Goal: Register for event/course

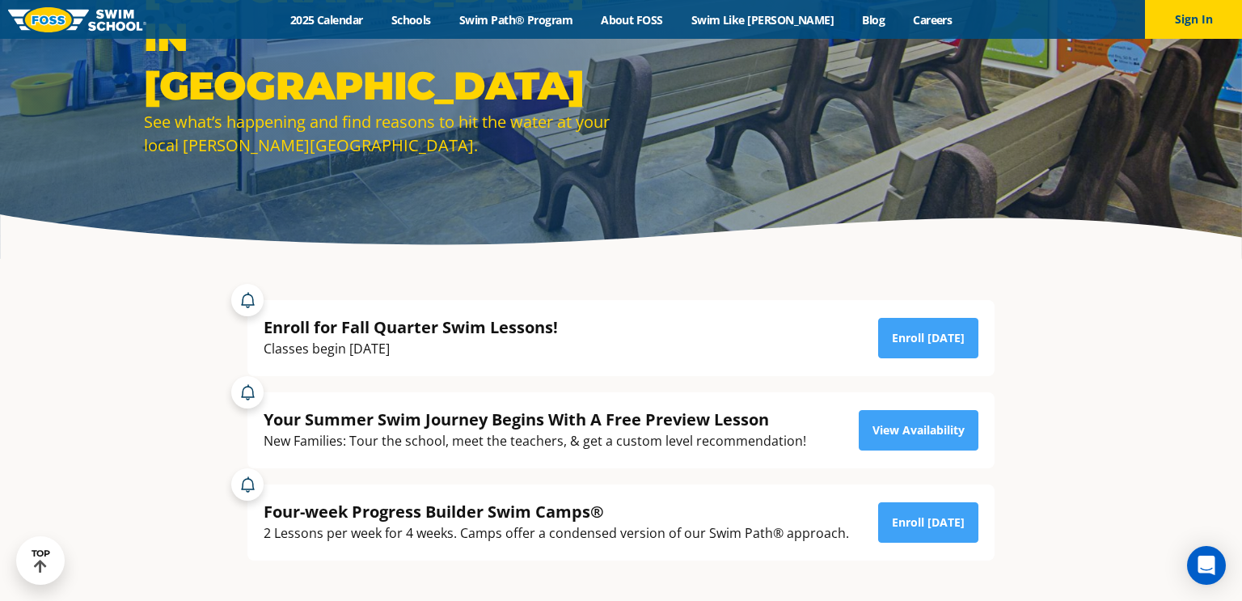
scroll to position [194, 0]
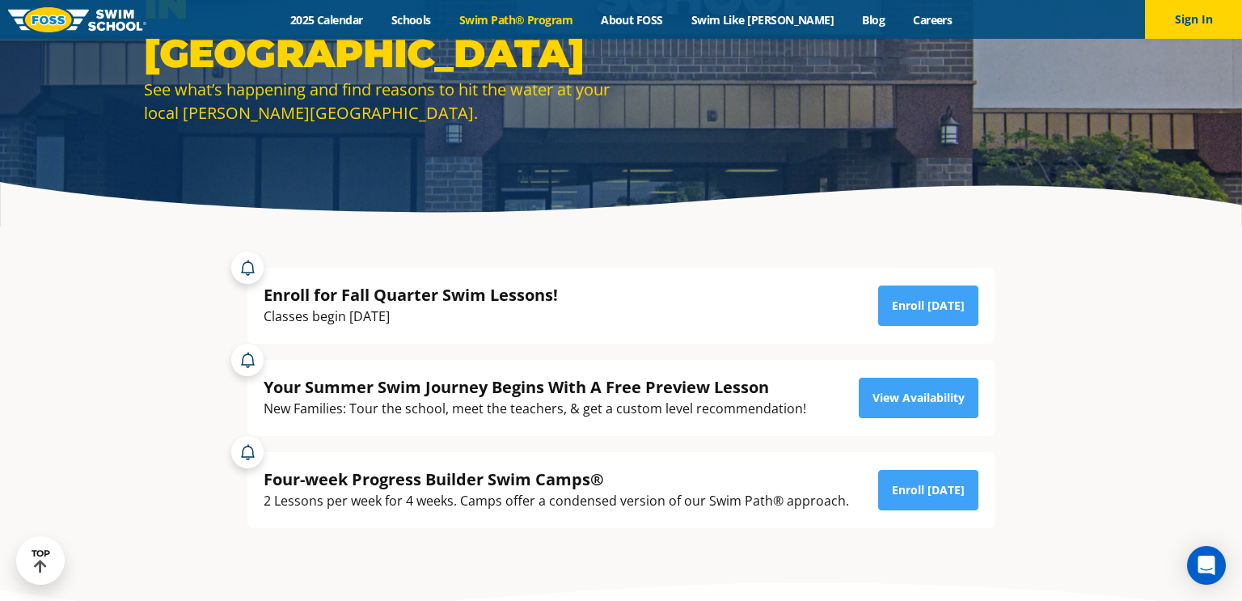
click at [515, 15] on link "Swim Path® Program" at bounding box center [515, 19] width 141 height 15
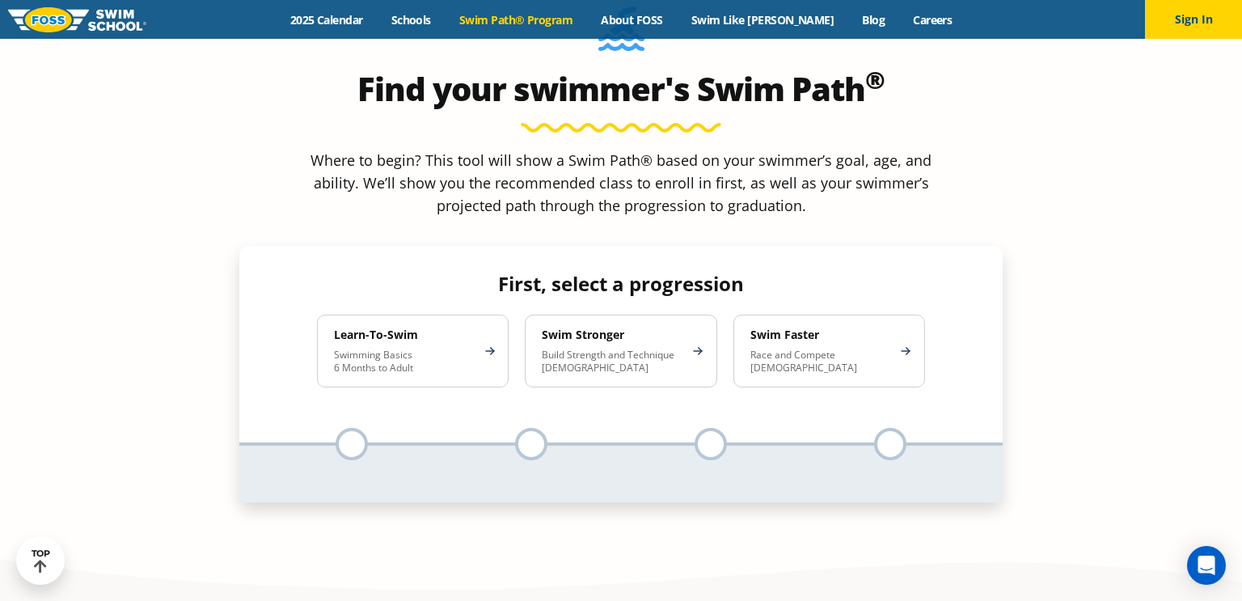
scroll to position [1520, 0]
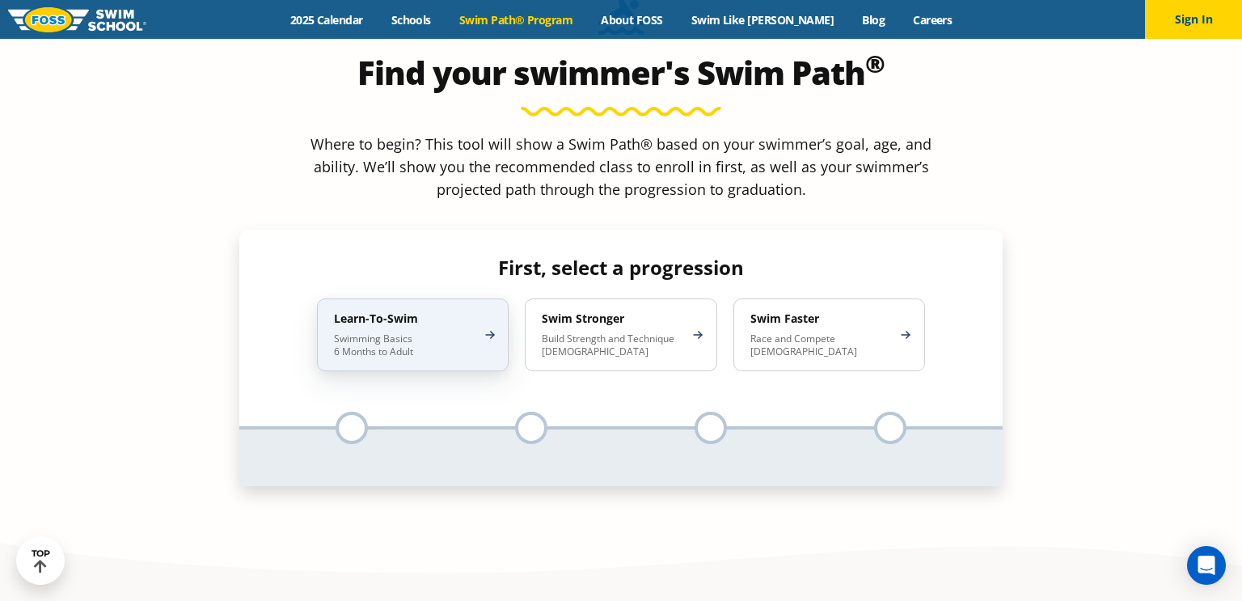
click at [428, 332] on p "Swimming Basics 6 Months to Adult" at bounding box center [404, 345] width 141 height 26
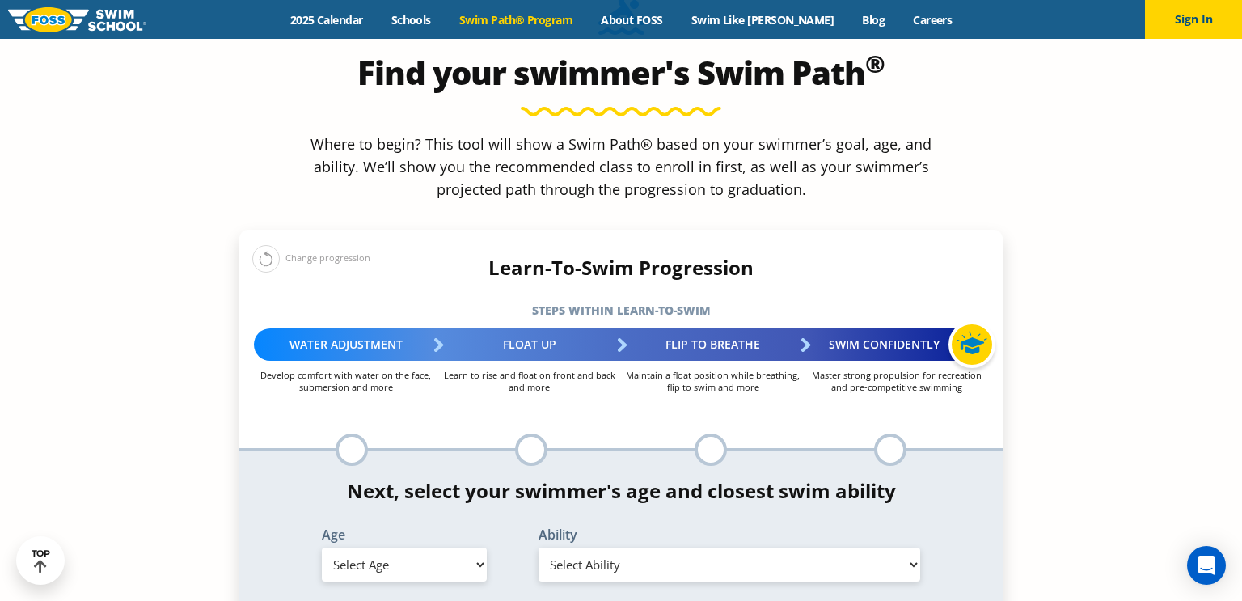
click at [968, 321] on div at bounding box center [971, 344] width 47 height 47
drag, startPoint x: 968, startPoint y: 219, endPoint x: 845, endPoint y: 226, distance: 123.9
click at [845, 328] on div "Swim Confidently" at bounding box center [896, 344] width 184 height 32
click at [349, 433] on div at bounding box center [351, 449] width 32 height 32
click at [432, 547] on select "Select Age 6 months - 1 year 1 year 2 years 3 years 4 years 5 years 6 years 7 y…" at bounding box center [404, 564] width 165 height 34
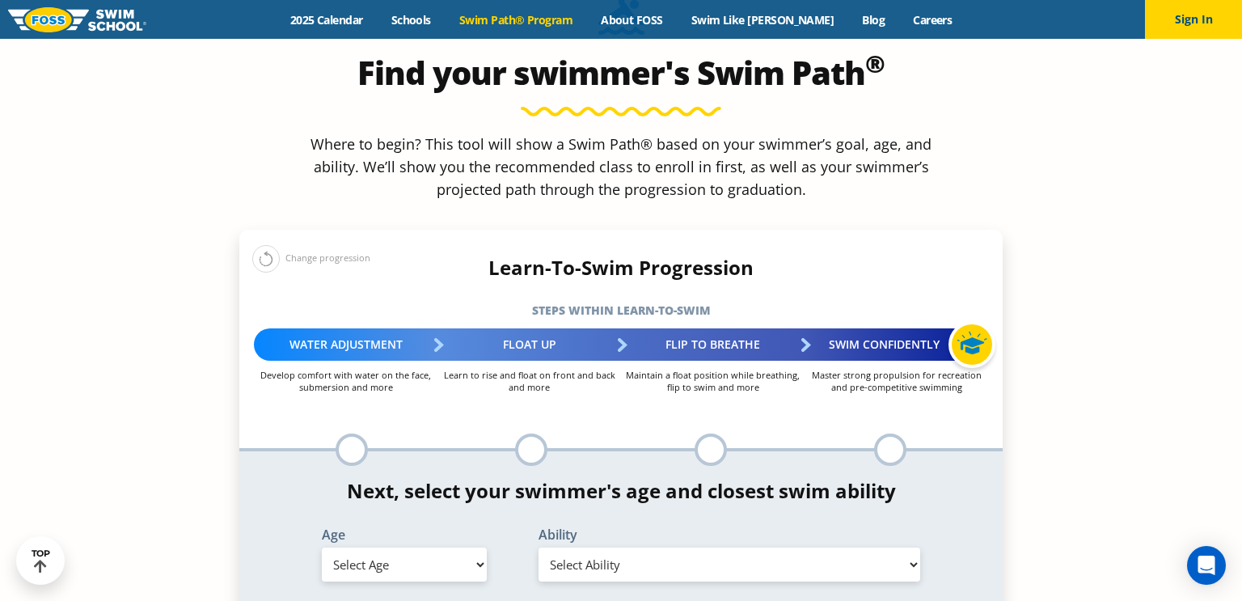
select select "9-years"
click at [322, 547] on select "Select Age 6 months - 1 year 1 year 2 years 3 years 4 years 5 years 6 years 7 y…" at bounding box center [404, 564] width 165 height 34
click at [694, 460] on div "*In this class, your swimmer will focus on multiple steps within the progressio…" at bounding box center [620, 533] width 763 height 164
click at [672, 547] on select "Select Ability First in-water experience When in the water, reliant on a life j…" at bounding box center [729, 564] width 382 height 34
click at [538, 547] on select "Select Ability First in-water experience When in the water, reliant on a life j…" at bounding box center [729, 564] width 382 height 34
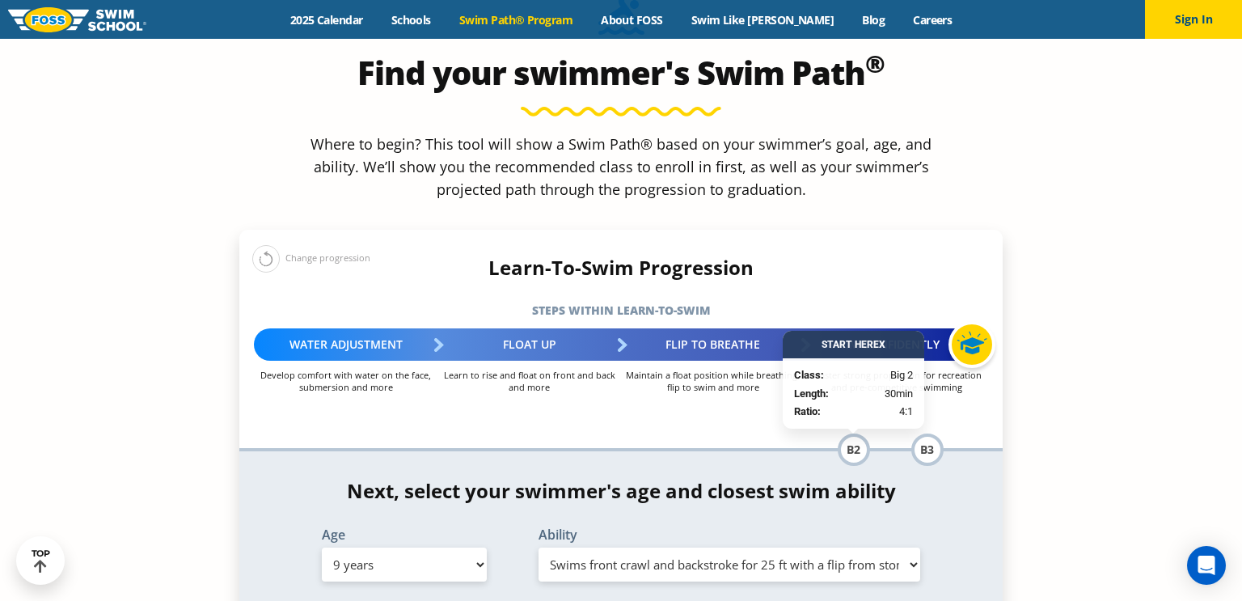
click at [717, 547] on select "Select Ability First in-water experience When in the water, reliant on a life j…" at bounding box center [729, 564] width 382 height 34
click at [538, 547] on select "Select Ability First in-water experience When in the water, reliant on a life j…" at bounding box center [729, 564] width 382 height 34
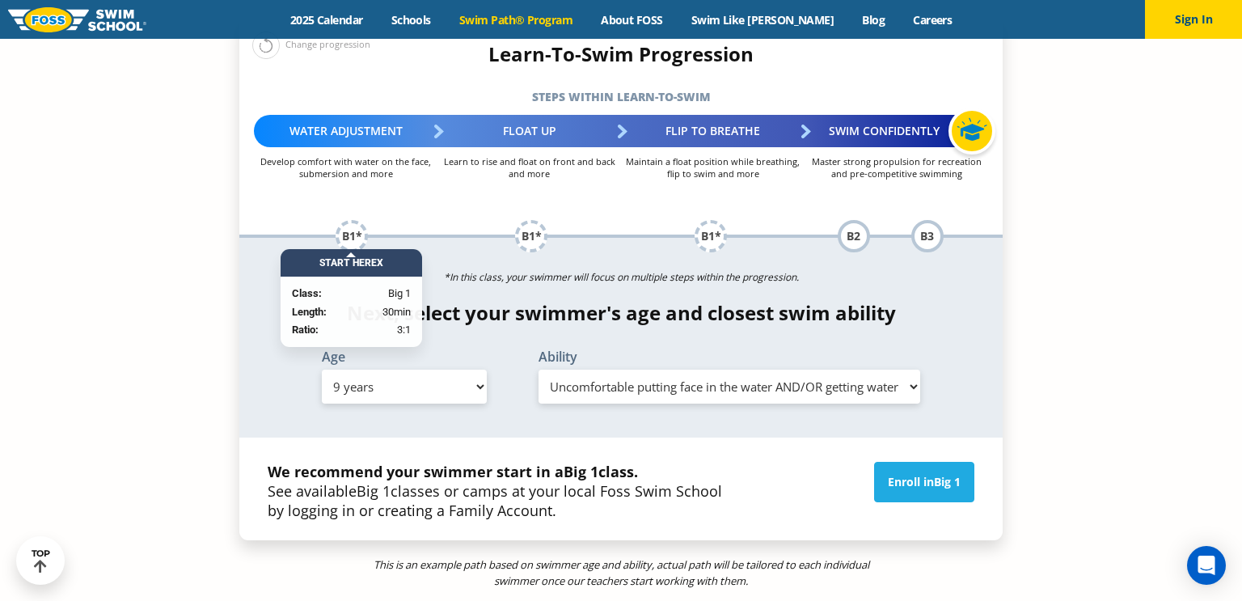
scroll to position [1834, 0]
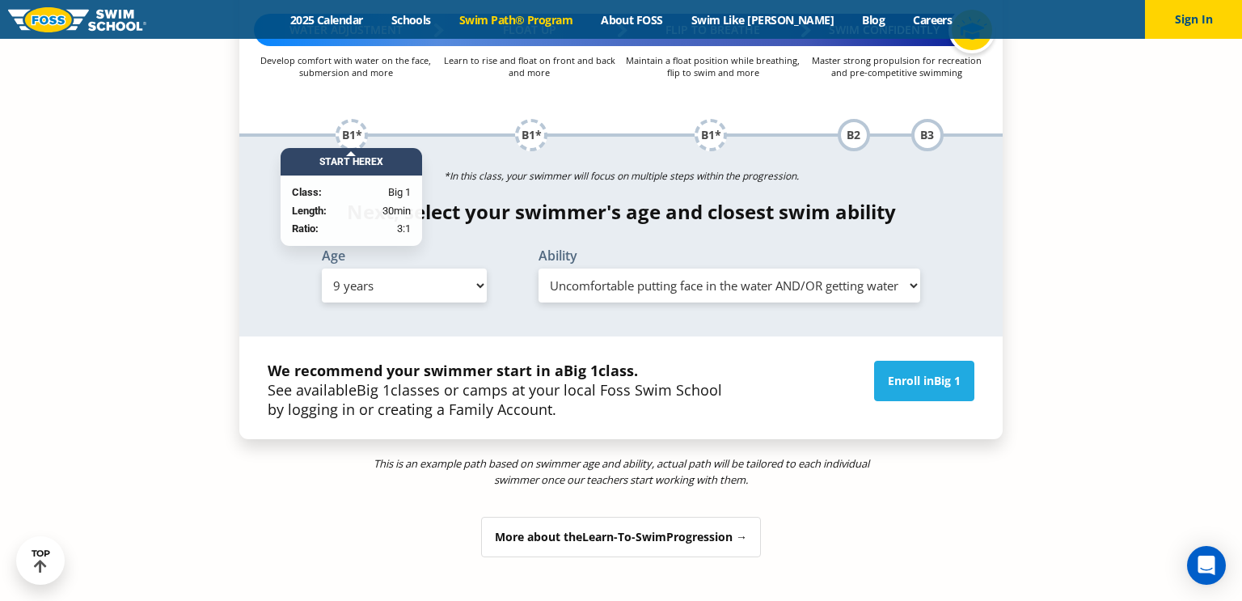
click at [897, 268] on select "Select Ability First in-water experience When in the water, reliant on a life j…" at bounding box center [729, 285] width 382 height 34
select select "9-years-swims-front-crawl-and-backstroke-for-25-ft-with-a-flip-from-stomach-to-…"
click at [538, 268] on select "Select Ability First in-water experience When in the water, reliant on a life j…" at bounding box center [729, 285] width 382 height 34
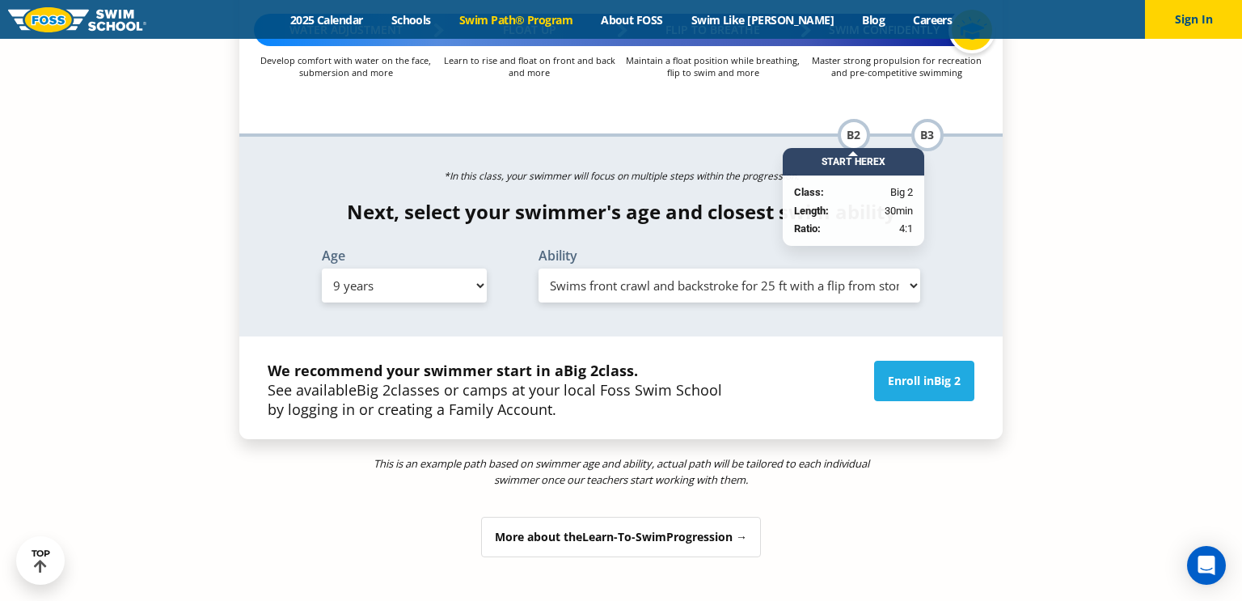
click at [1029, 221] on section "Find your swimmer's Swim Path ® Where to begin? This tool will show a Swim Path…" at bounding box center [621, 138] width 1242 height 1039
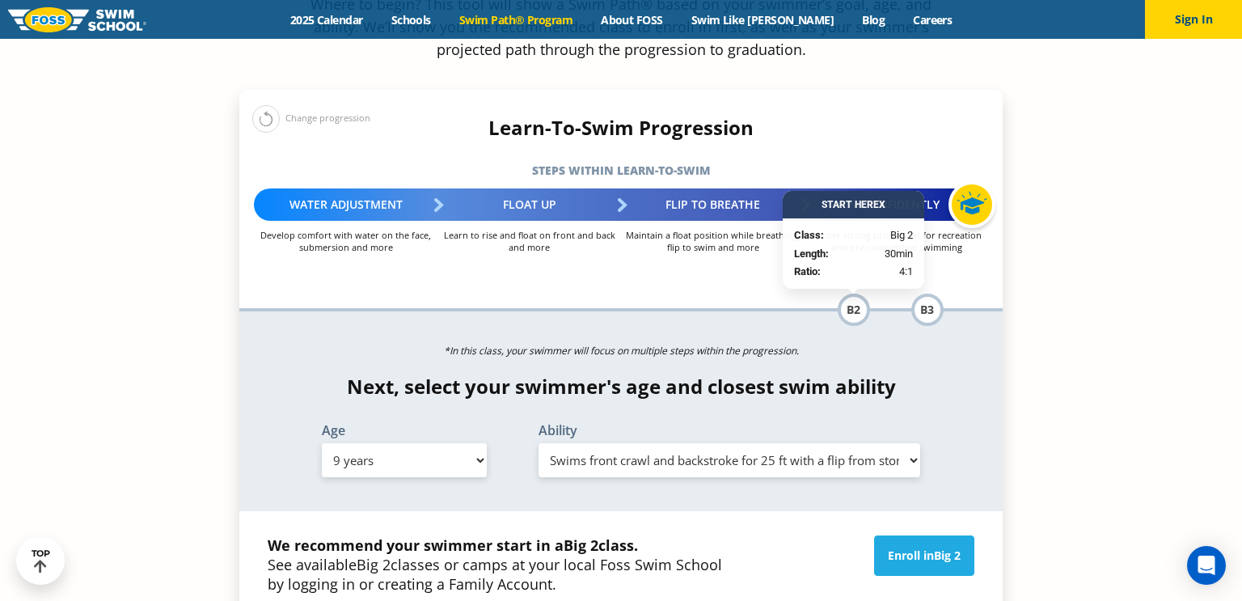
scroll to position [1663, 0]
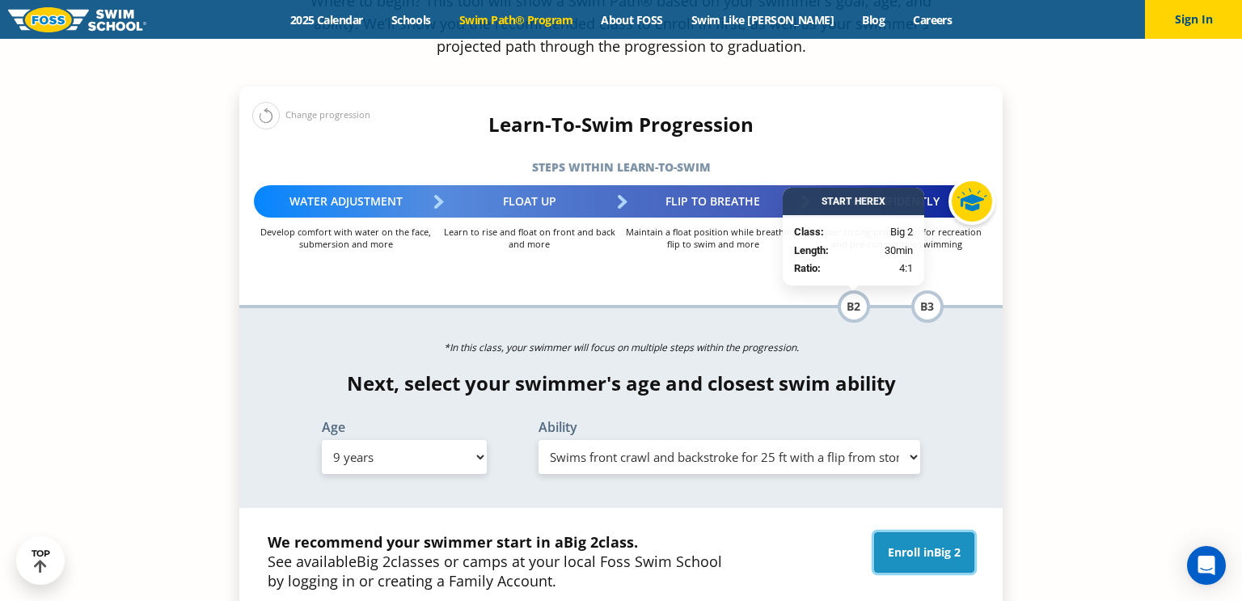
click at [908, 532] on link "Enroll in Big 2" at bounding box center [924, 552] width 100 height 40
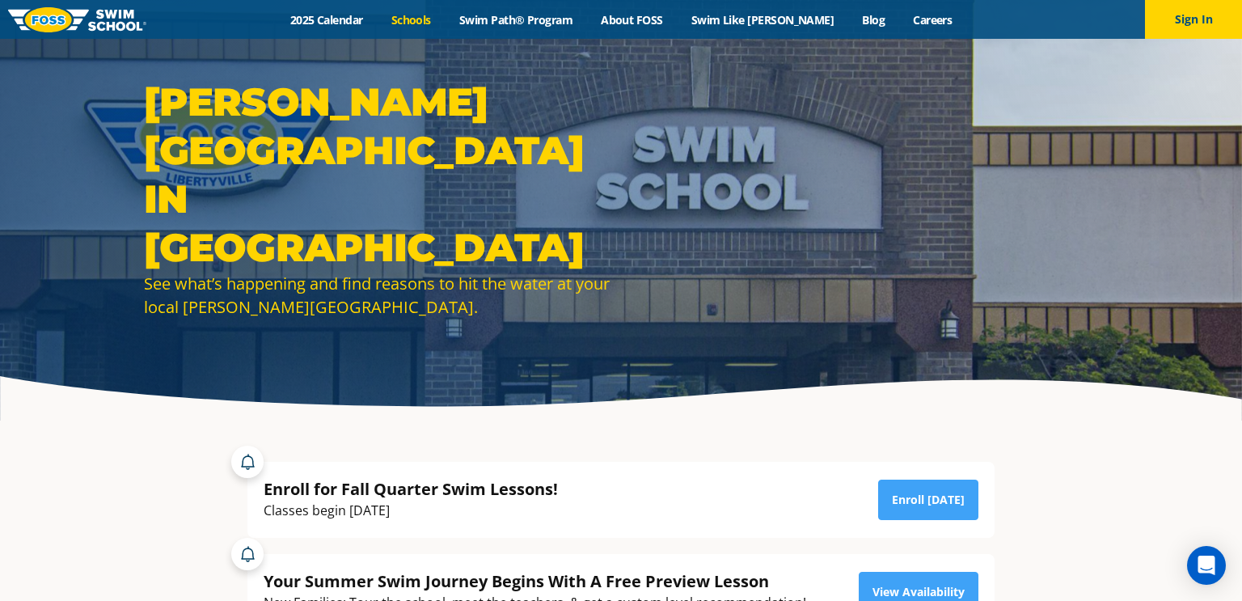
click at [445, 16] on link "Schools" at bounding box center [411, 19] width 68 height 15
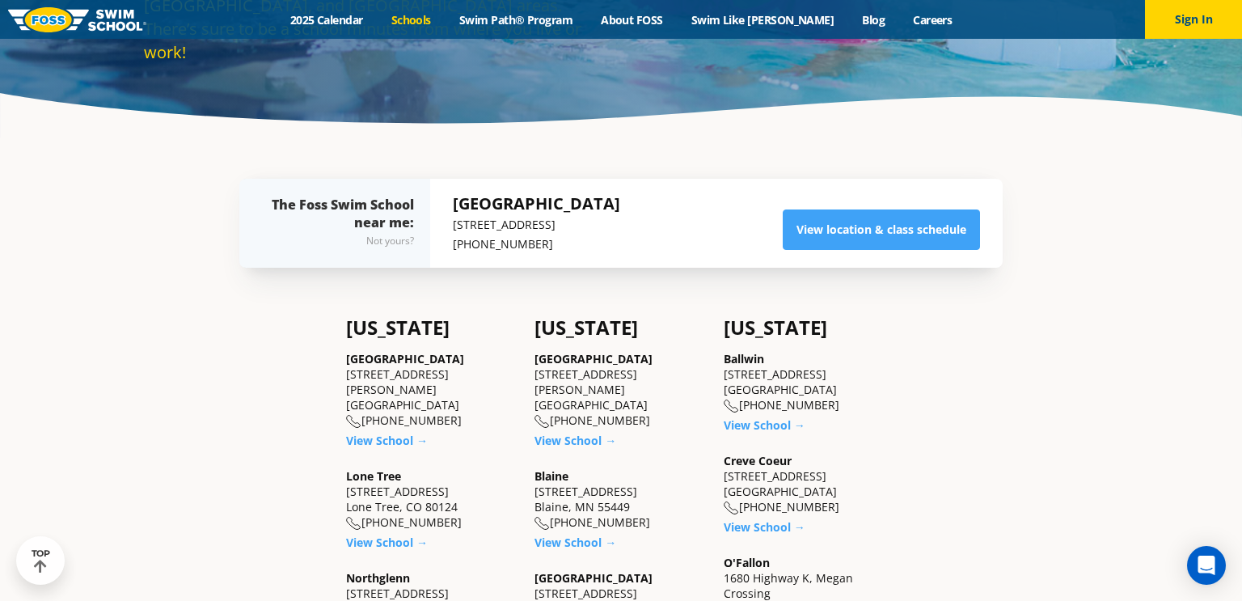
scroll to position [291, 0]
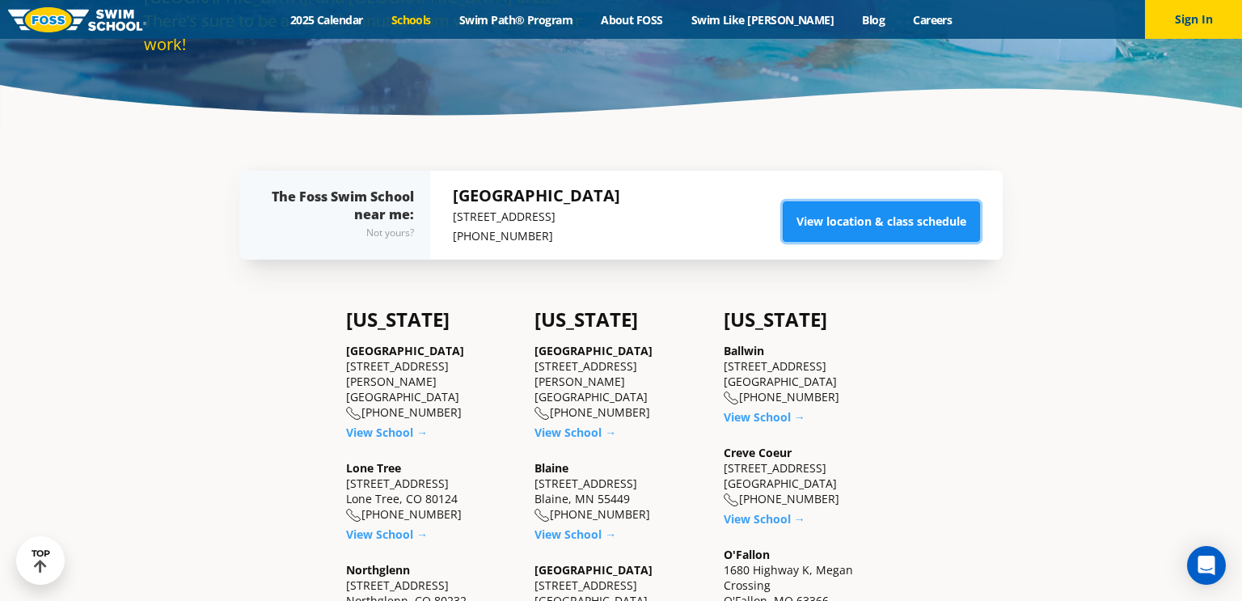
click at [886, 232] on link "View location & class schedule" at bounding box center [881, 221] width 197 height 40
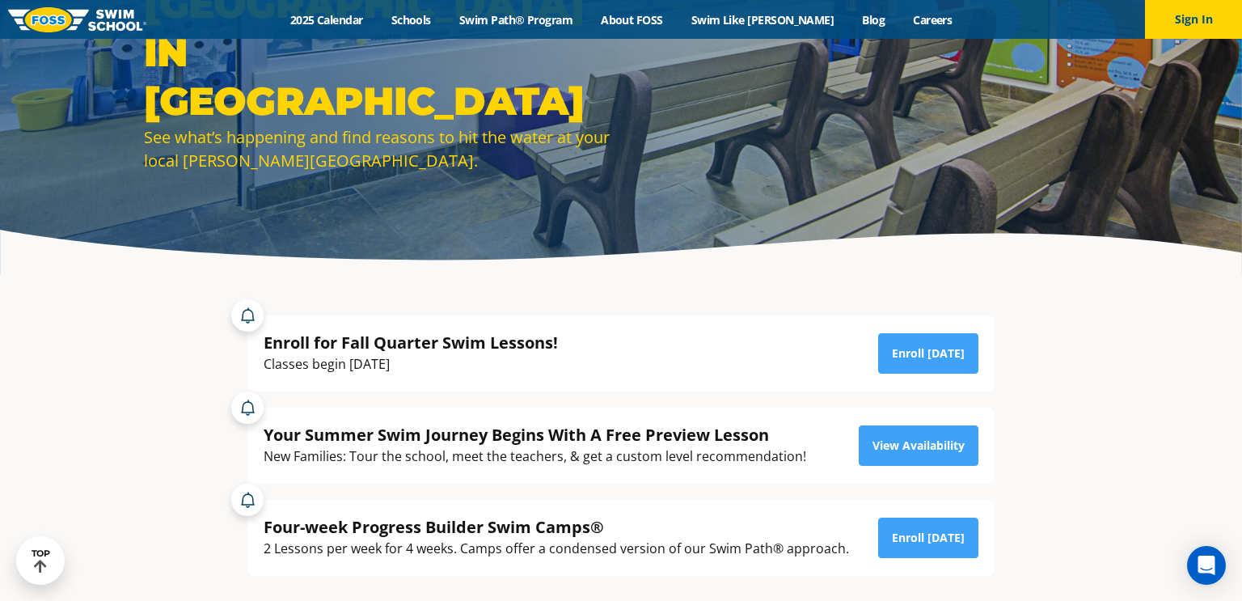
scroll to position [139, 0]
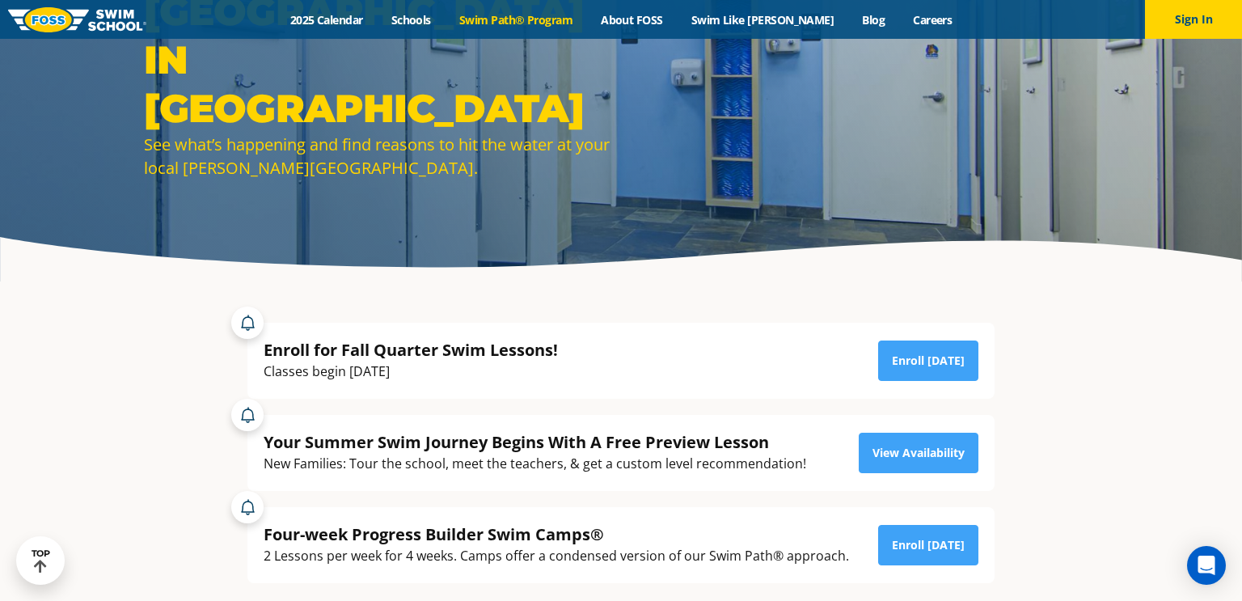
click at [544, 19] on link "Swim Path® Program" at bounding box center [515, 19] width 141 height 15
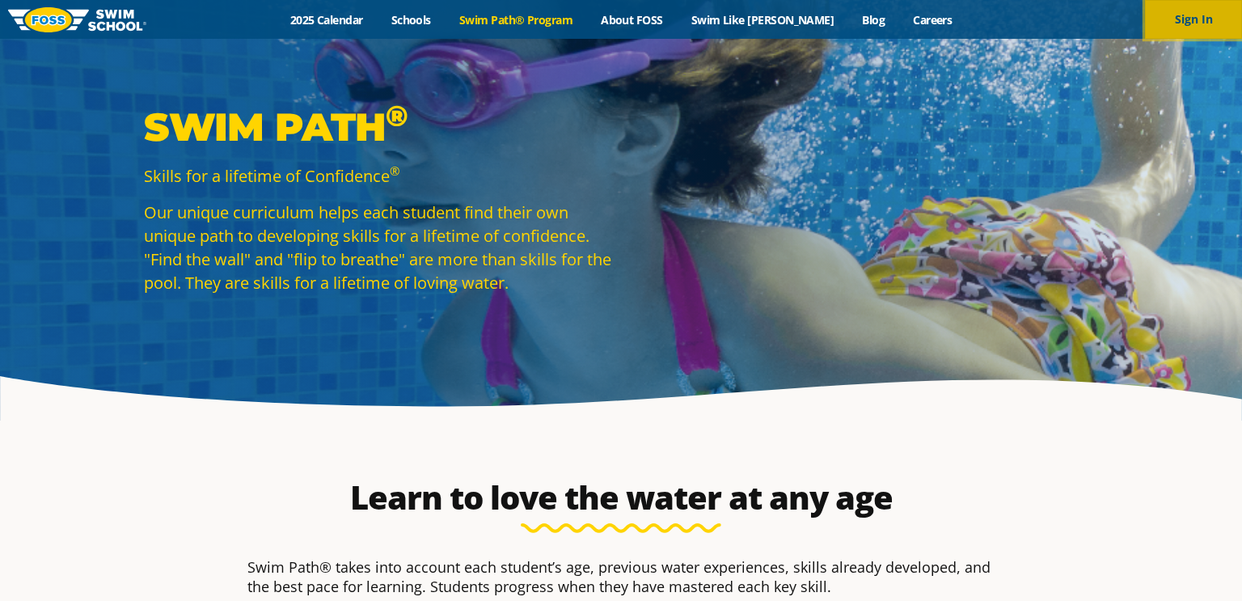
click at [1202, 4] on button "Sign In" at bounding box center [1193, 19] width 97 height 39
click at [538, 21] on link "Swim Path® Program" at bounding box center [515, 19] width 141 height 15
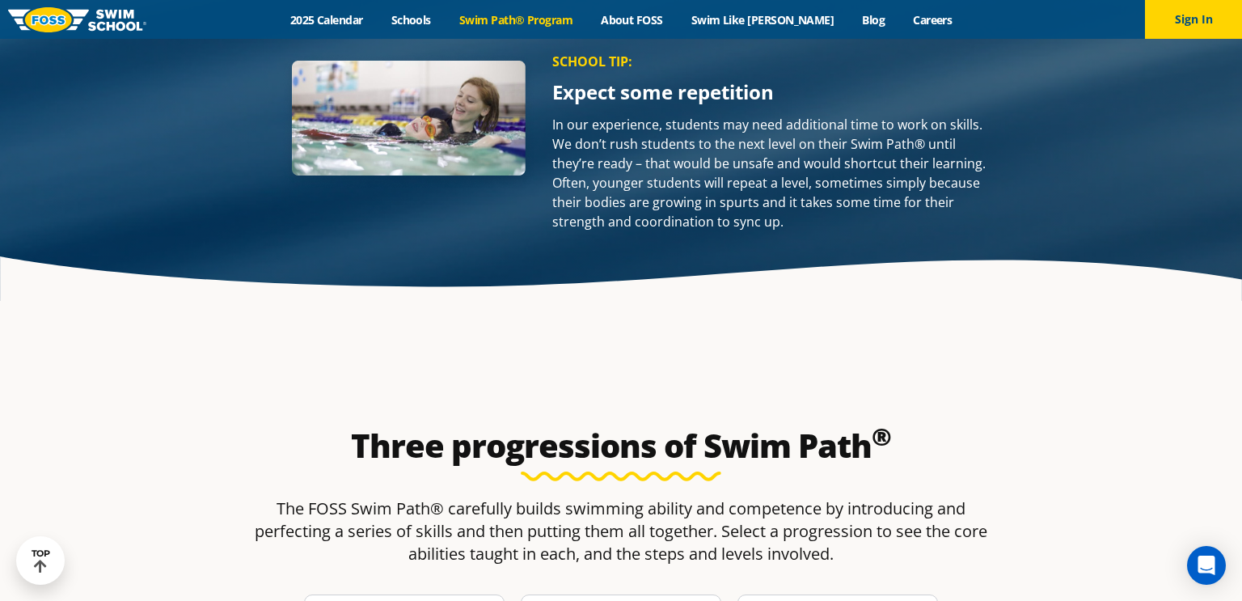
scroll to position [2231, 0]
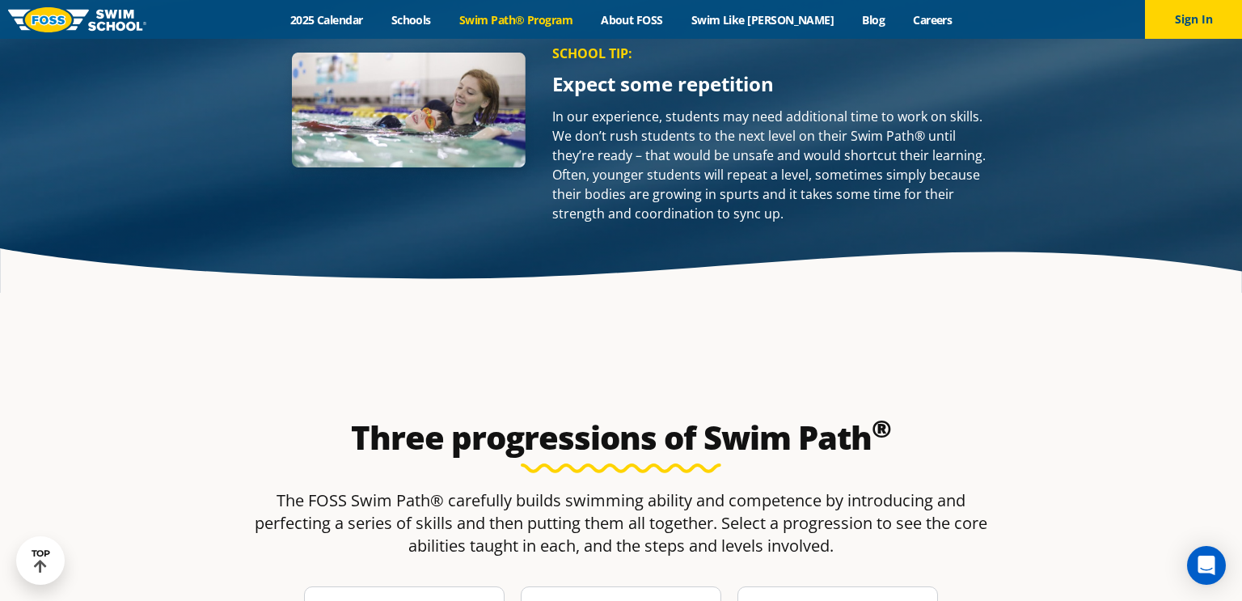
click at [430, 27] on div "Menu 2025 Calendar Schools Swim Path® Program About [PERSON_NAME] Swim Like [PE…" at bounding box center [621, 19] width 1242 height 39
click at [433, 23] on link "Schools" at bounding box center [411, 19] width 68 height 15
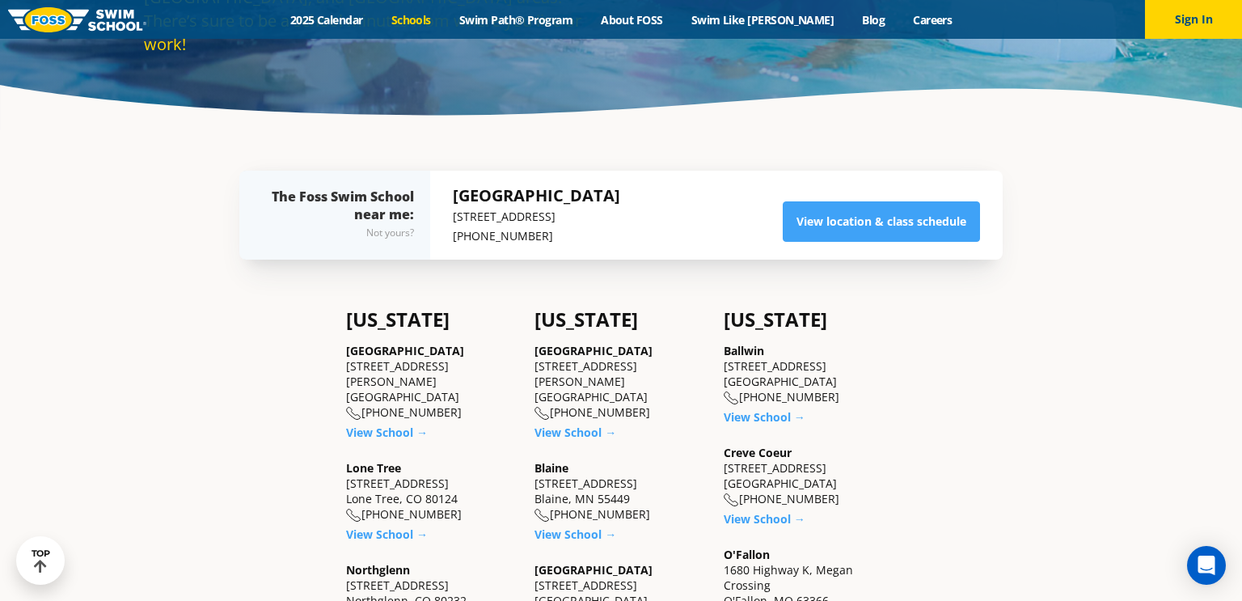
scroll to position [289, 0]
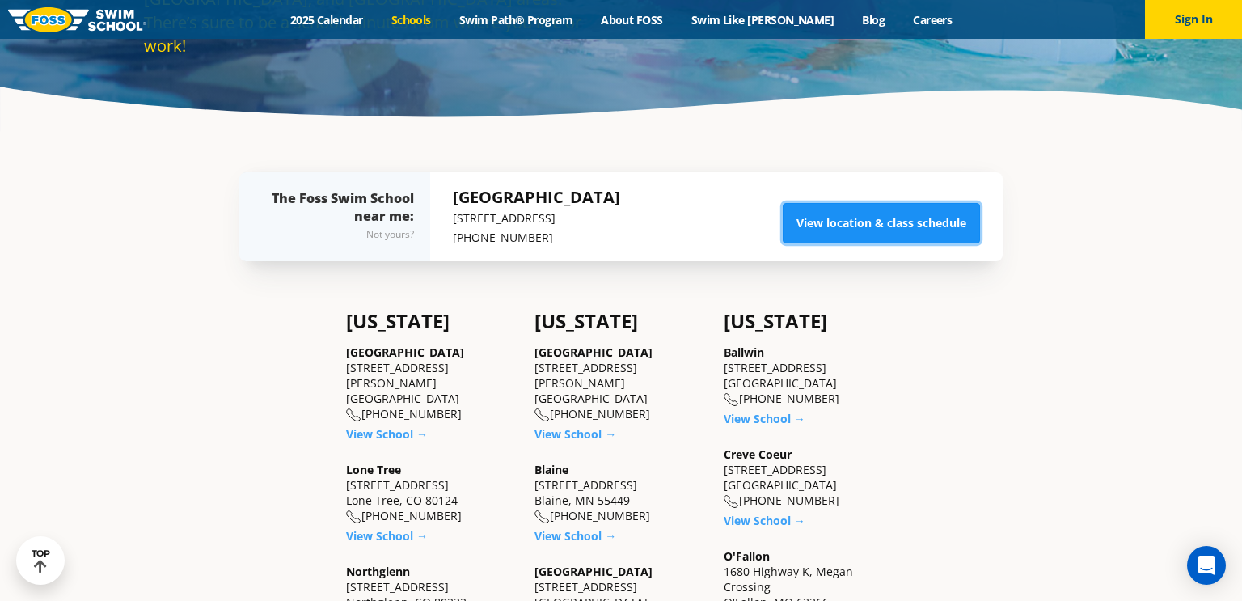
click at [846, 209] on link "View location & class schedule" at bounding box center [881, 223] width 197 height 40
